Goal: Information Seeking & Learning: Understand process/instructions

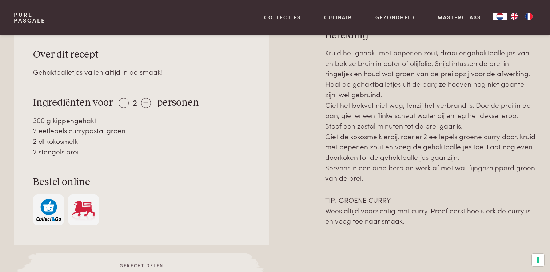
scroll to position [324, 0]
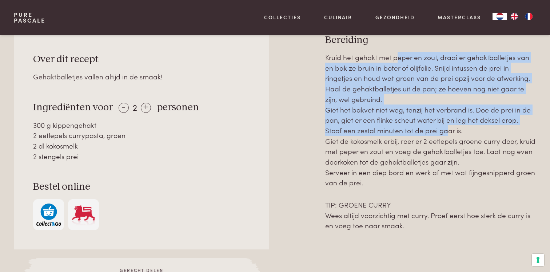
drag, startPoint x: 395, startPoint y: 54, endPoint x: 423, endPoint y: 128, distance: 79.0
click at [422, 127] on p "Kruid het gehakt met peper en zout, draai er gehaktballetjes van en bak ze brui…" at bounding box center [430, 120] width 211 height 136
click at [423, 128] on p "Kruid het gehakt met peper en zout, draai er gehaktballetjes van en bak ze brui…" at bounding box center [430, 120] width 211 height 136
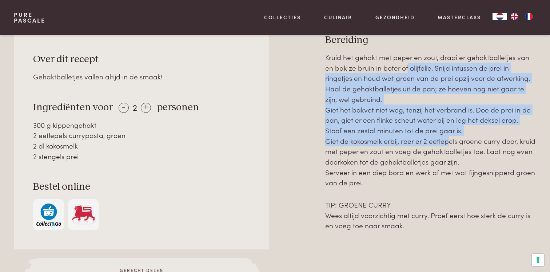
drag, startPoint x: 407, startPoint y: 63, endPoint x: 445, endPoint y: 144, distance: 89.5
click at [445, 144] on p "Kruid het gehakt met peper en zout, draai er gehaktballetjes van en bak ze brui…" at bounding box center [430, 120] width 211 height 136
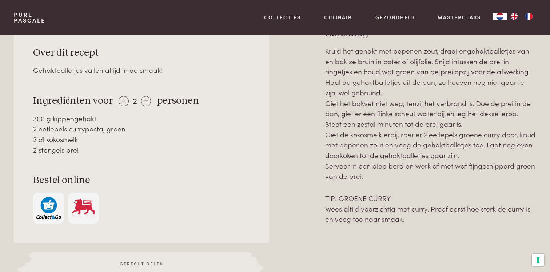
scroll to position [336, 0]
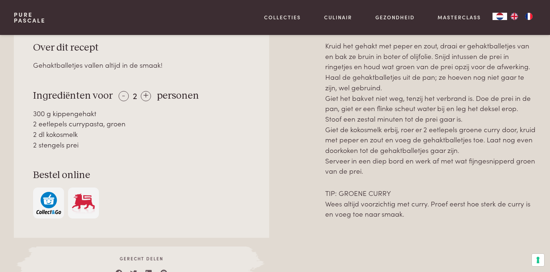
drag, startPoint x: 415, startPoint y: 51, endPoint x: 418, endPoint y: 88, distance: 37.6
click at [418, 88] on p "Kruid het gehakt met peper en zout, draai er gehaktballetjes van en bak ze brui…" at bounding box center [430, 108] width 211 height 136
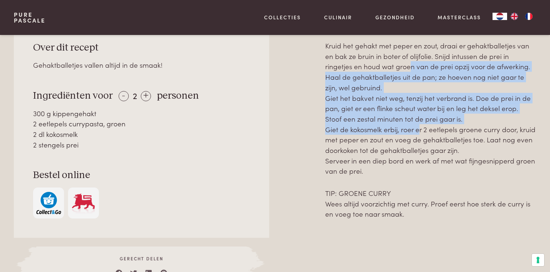
drag, startPoint x: 410, startPoint y: 62, endPoint x: 416, endPoint y: 128, distance: 66.5
click at [416, 128] on p "Kruid het gehakt met peper en zout, draai er gehaktballetjes van en bak ze brui…" at bounding box center [430, 108] width 211 height 136
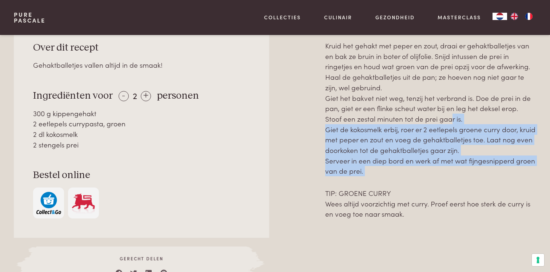
drag, startPoint x: 427, startPoint y: 121, endPoint x: 447, endPoint y: 183, distance: 64.6
click at [447, 183] on div "Kruid het gehakt met peper en zout, draai er gehaktballetjes van en bak ze brui…" at bounding box center [430, 129] width 211 height 179
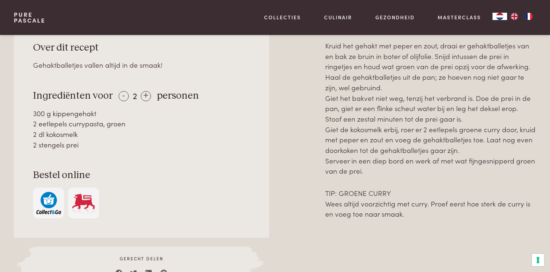
drag, startPoint x: 427, startPoint y: 148, endPoint x: 431, endPoint y: 167, distance: 20.1
click at [431, 167] on p "Kruid het gehakt met peper en zout, draai er gehaktballetjes van en bak ze brui…" at bounding box center [430, 108] width 211 height 136
